Goal: Find specific page/section: Find specific page/section

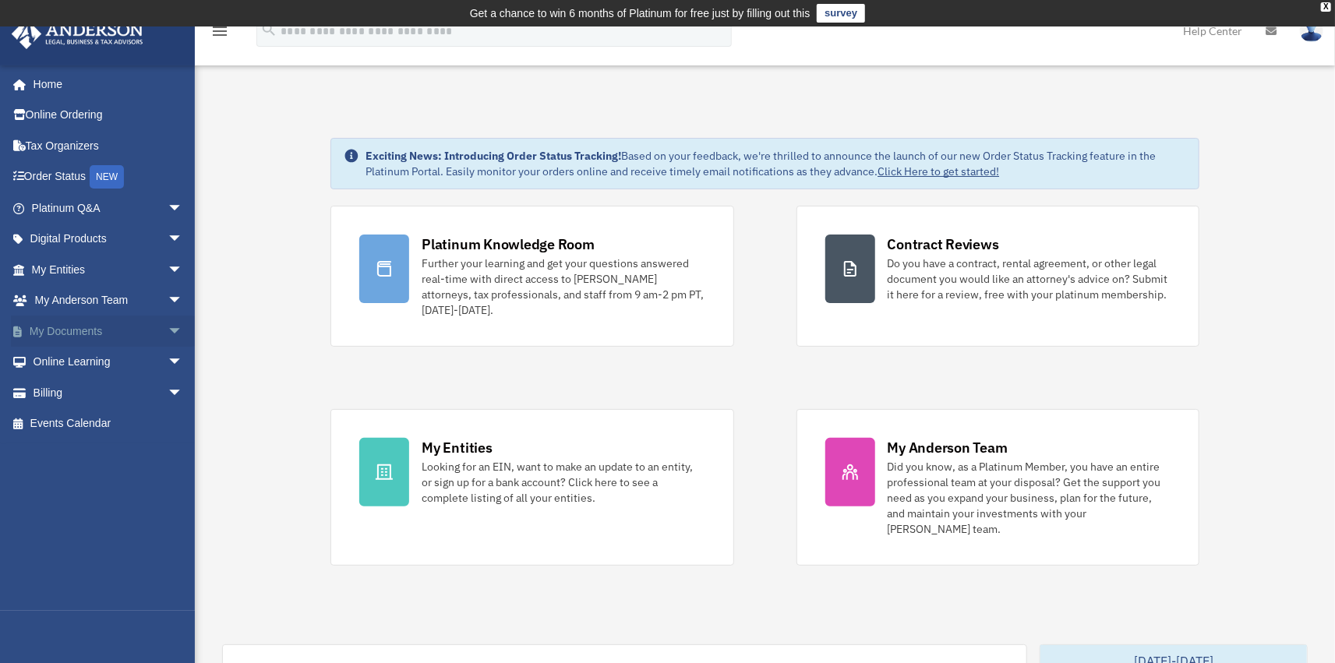
click at [168, 330] on span "arrow_drop_down" at bounding box center [183, 332] width 31 height 32
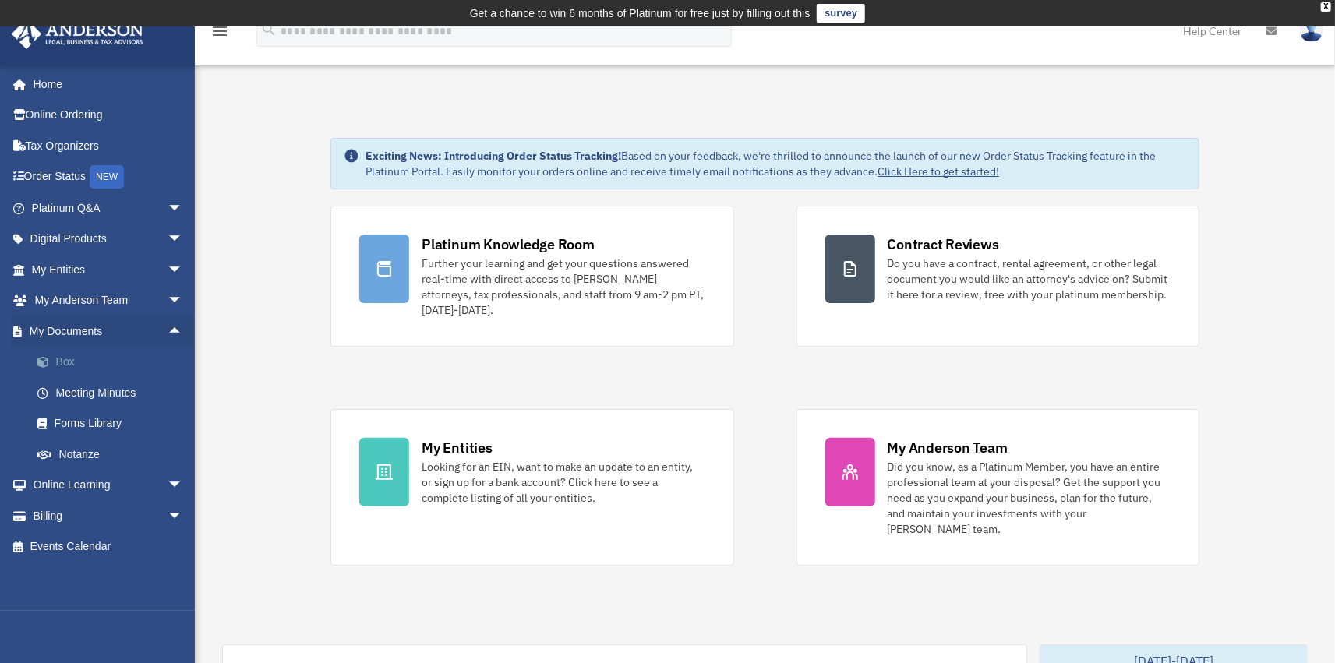
click at [68, 361] on link "Box" at bounding box center [114, 362] width 185 height 31
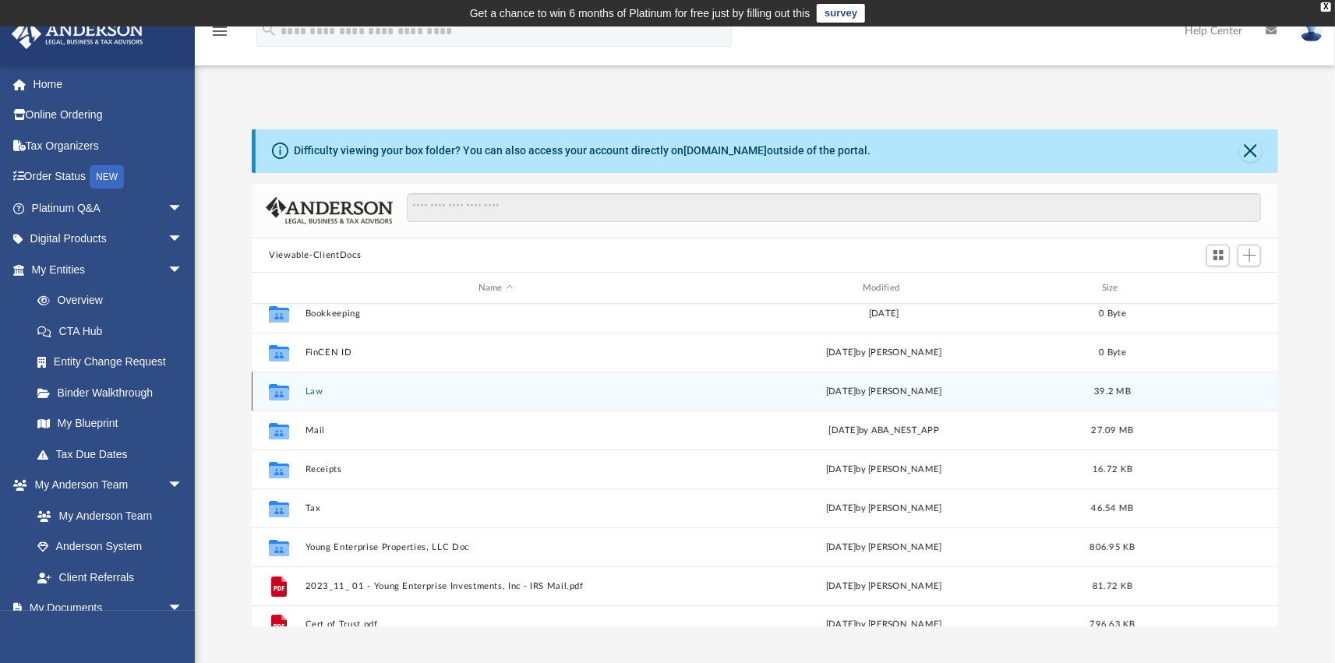
scroll to position [66, 0]
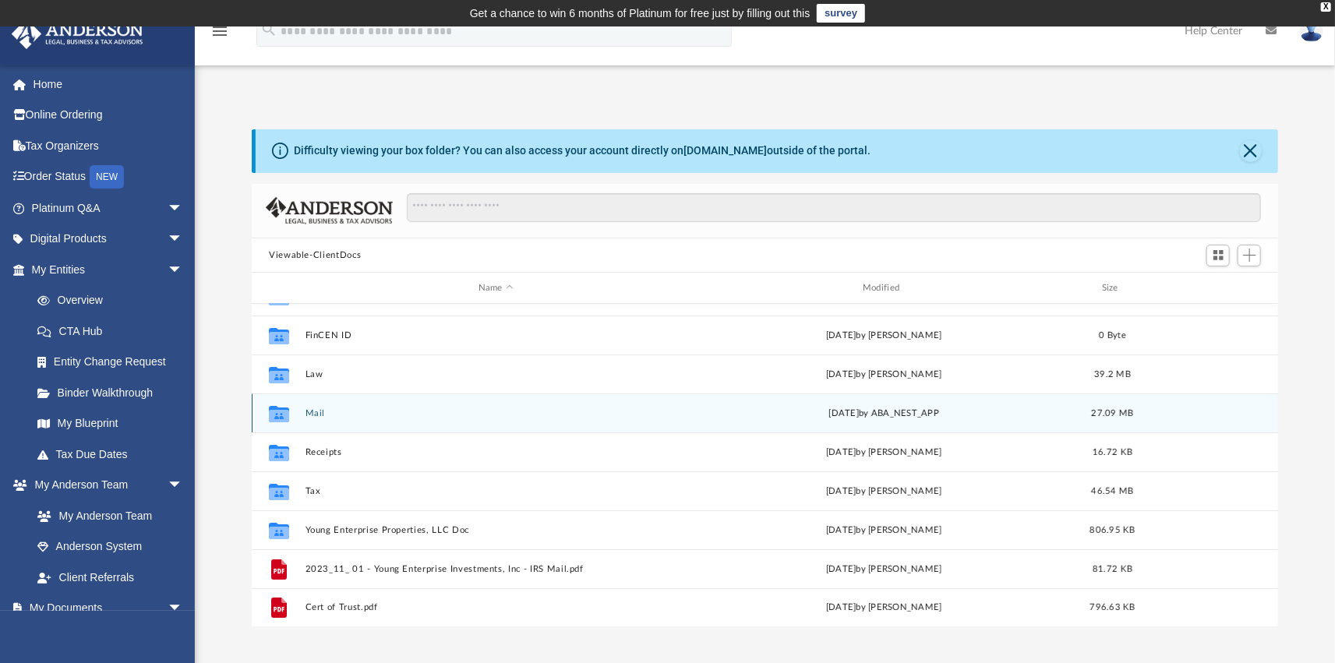
click at [323, 421] on div "Collaborated Folder Mail [DATE] by ABA_NEST_APP 27.09 MB" at bounding box center [765, 412] width 1026 height 39
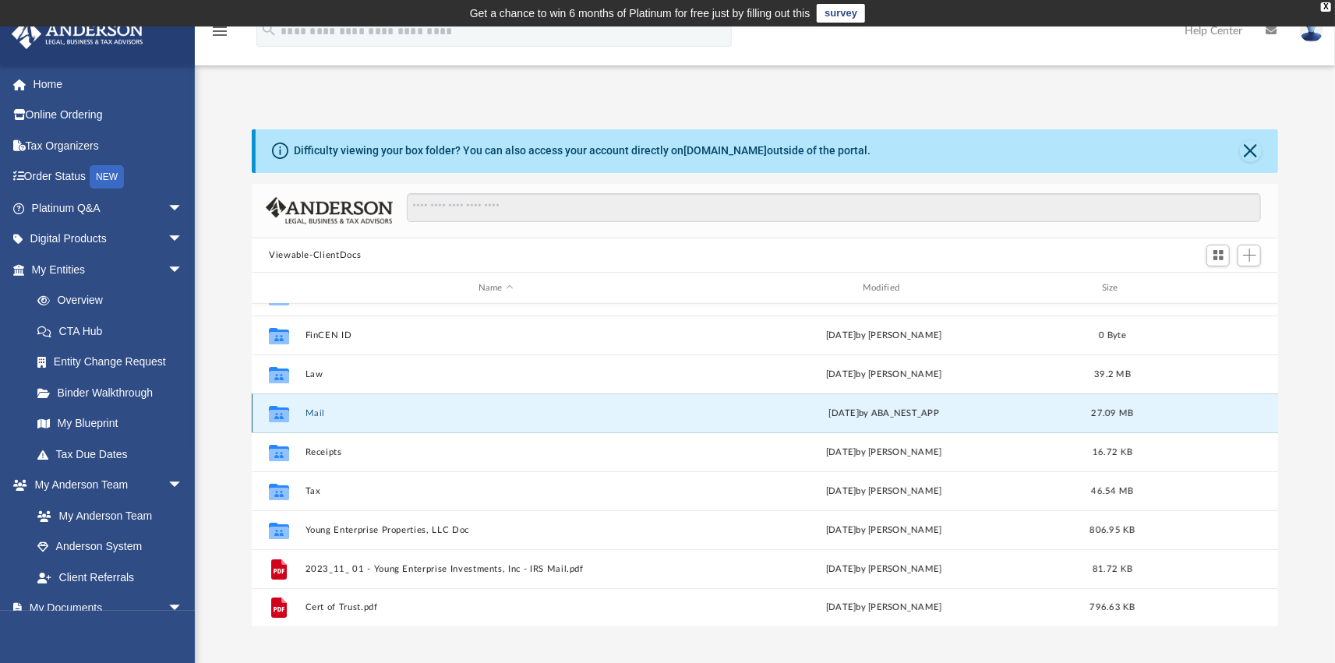
click at [319, 415] on button "Mail" at bounding box center [495, 413] width 381 height 10
click at [321, 411] on button "Mail" at bounding box center [495, 413] width 381 height 10
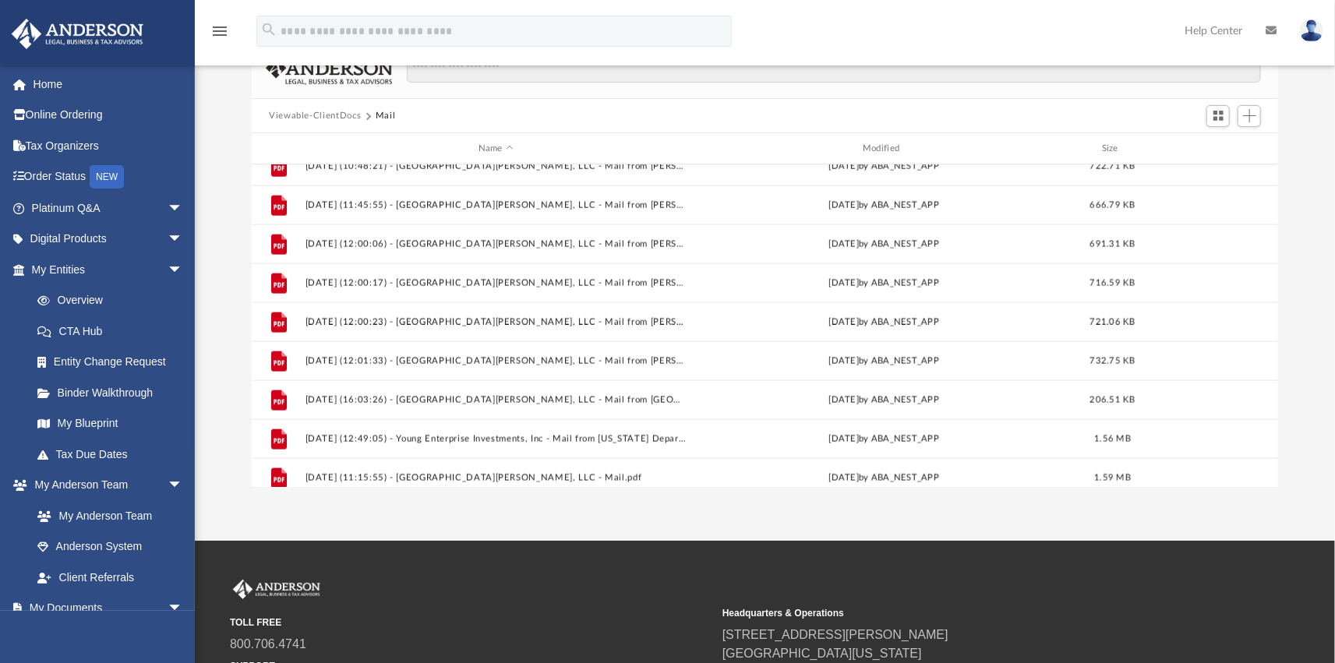
scroll to position [1274, 0]
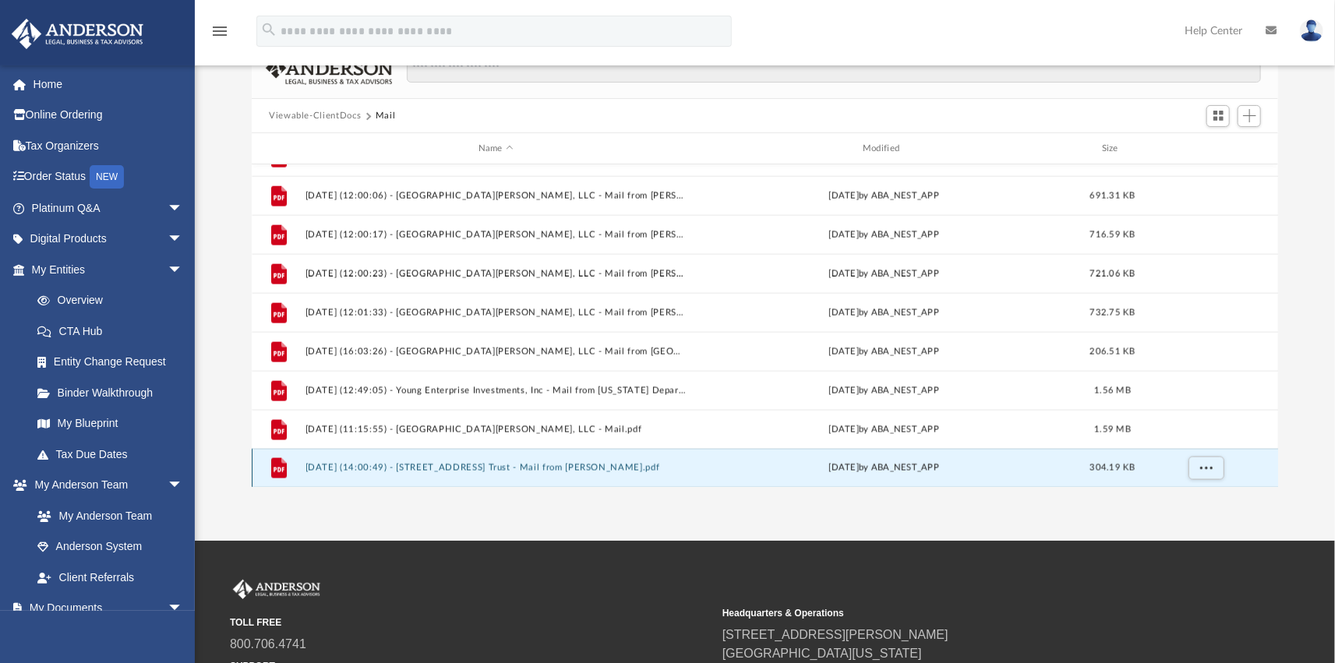
click at [487, 466] on button "[DATE] (14:00:49) - [STREET_ADDRESS] Trust - Mail from [PERSON_NAME].pdf" at bounding box center [495, 468] width 381 height 10
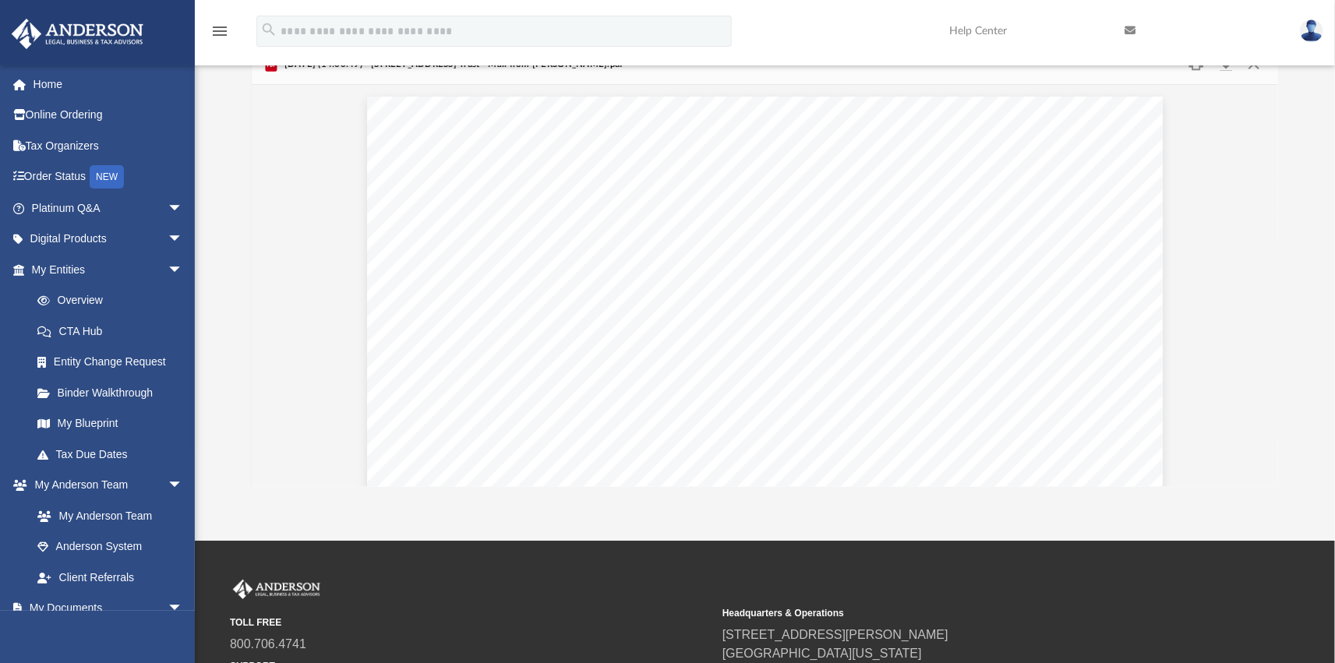
scroll to position [77, 0]
